Goal: Task Accomplishment & Management: Manage account settings

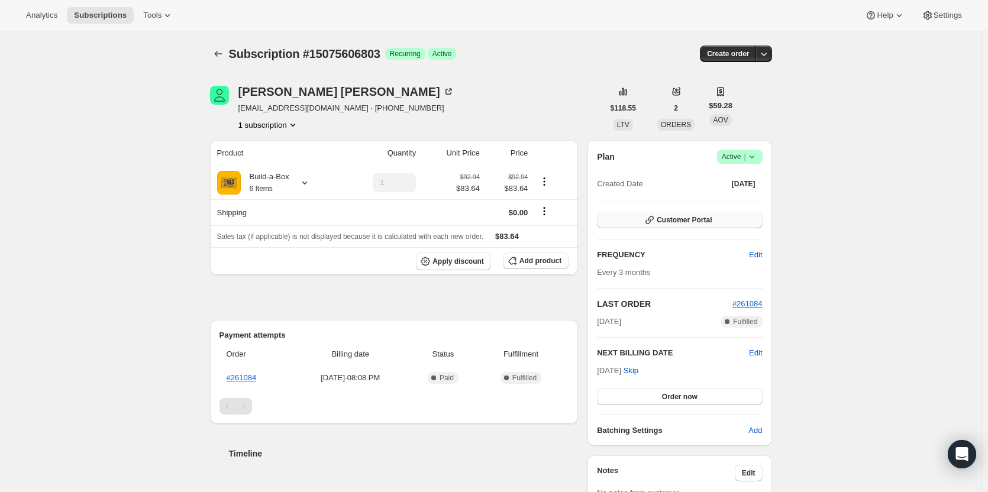
click at [664, 226] on button "Customer Portal" at bounding box center [679, 220] width 165 height 17
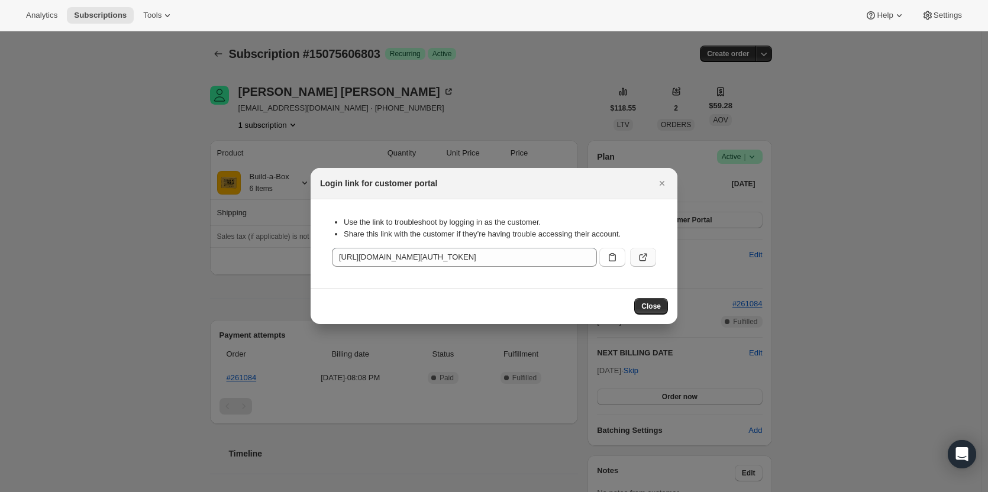
click at [641, 255] on icon ":rc1:" at bounding box center [643, 257] width 12 height 12
click at [105, 56] on div at bounding box center [494, 246] width 988 height 492
